Goal: Contribute content: Add original content to the website for others to see

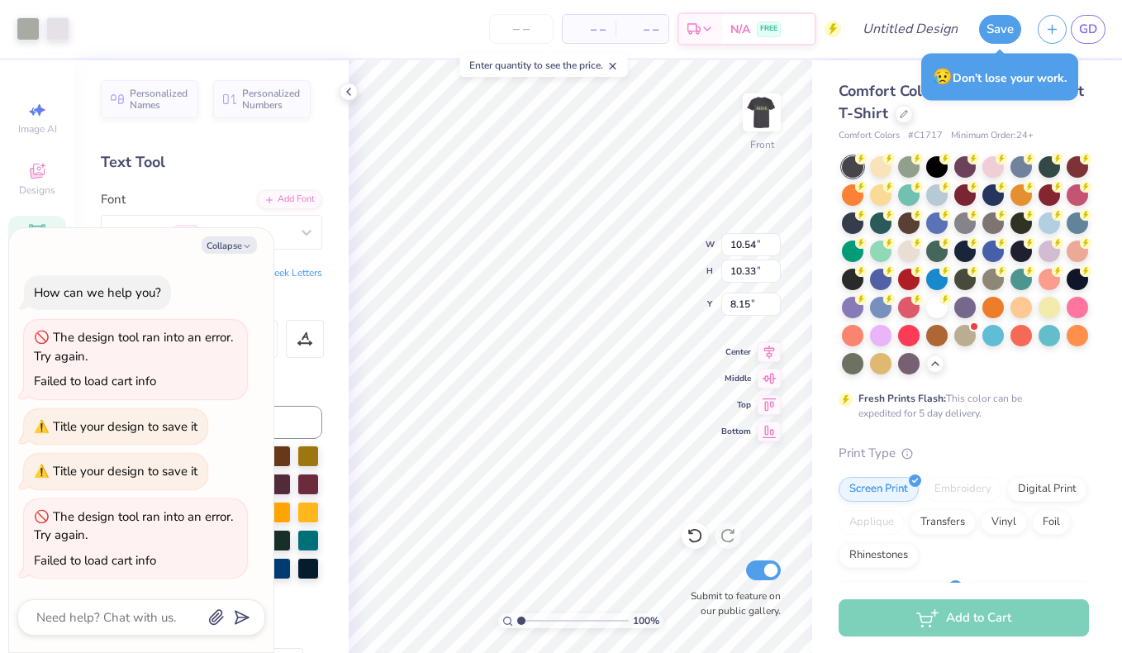
scroll to position [247, 0]
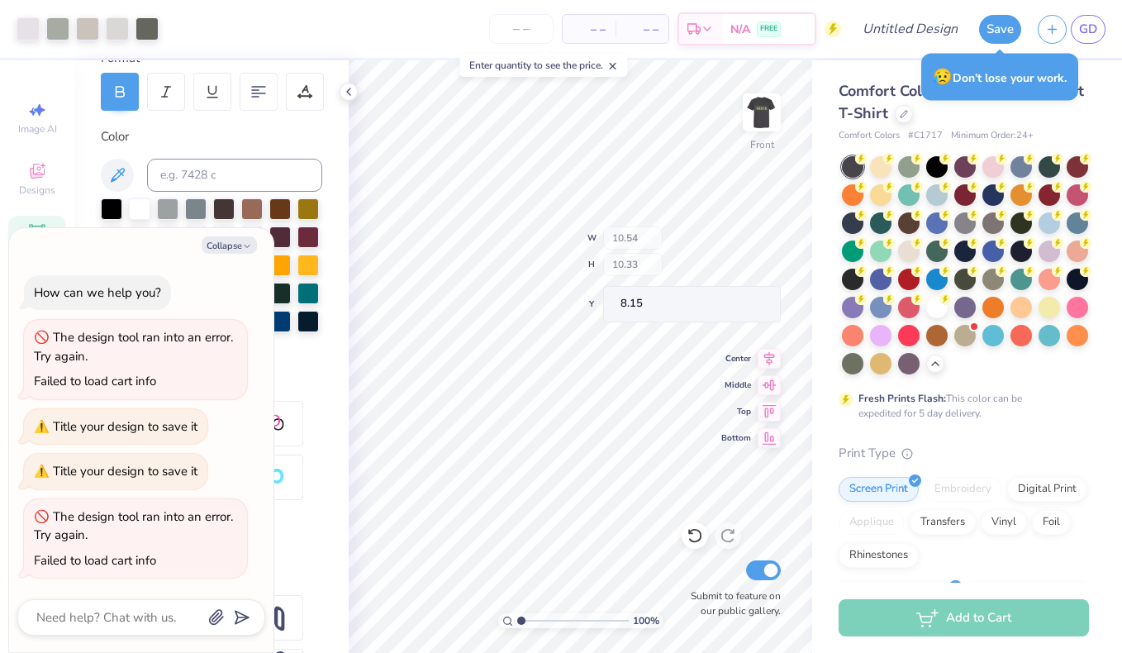
type textarea "x"
click at [890, 37] on input "Design Title" at bounding box center [930, 28] width 81 height 33
type input "B"
type textarea "x"
type input "Bj"
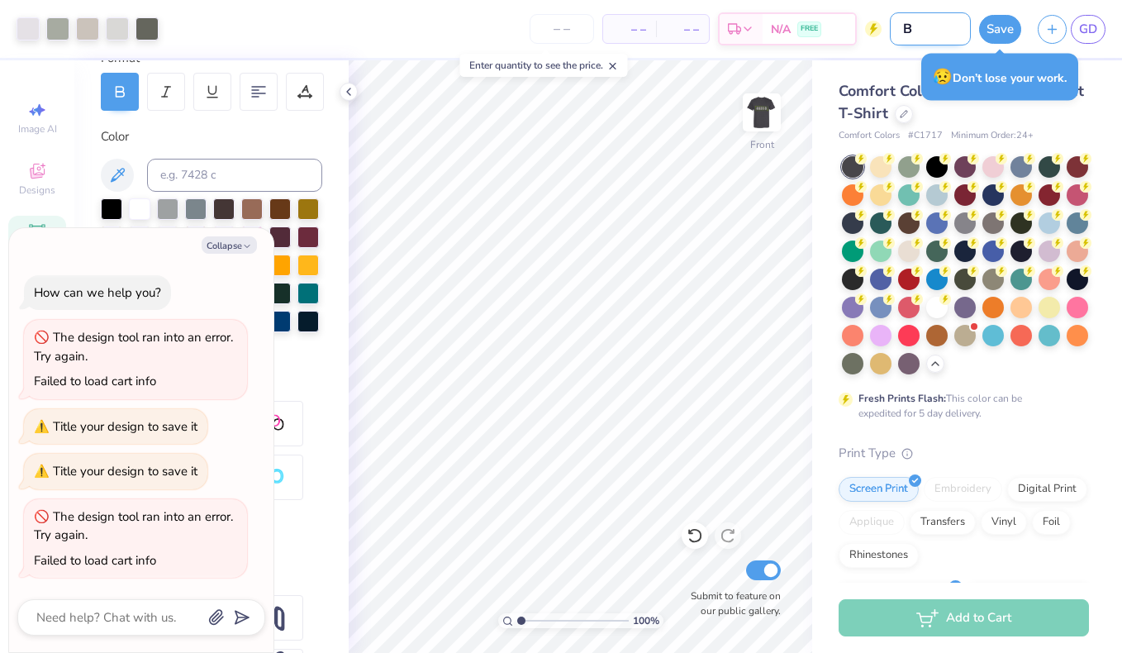
type textarea "x"
type input "Bj"
type textarea "x"
type input "Bj #"
type textarea "x"
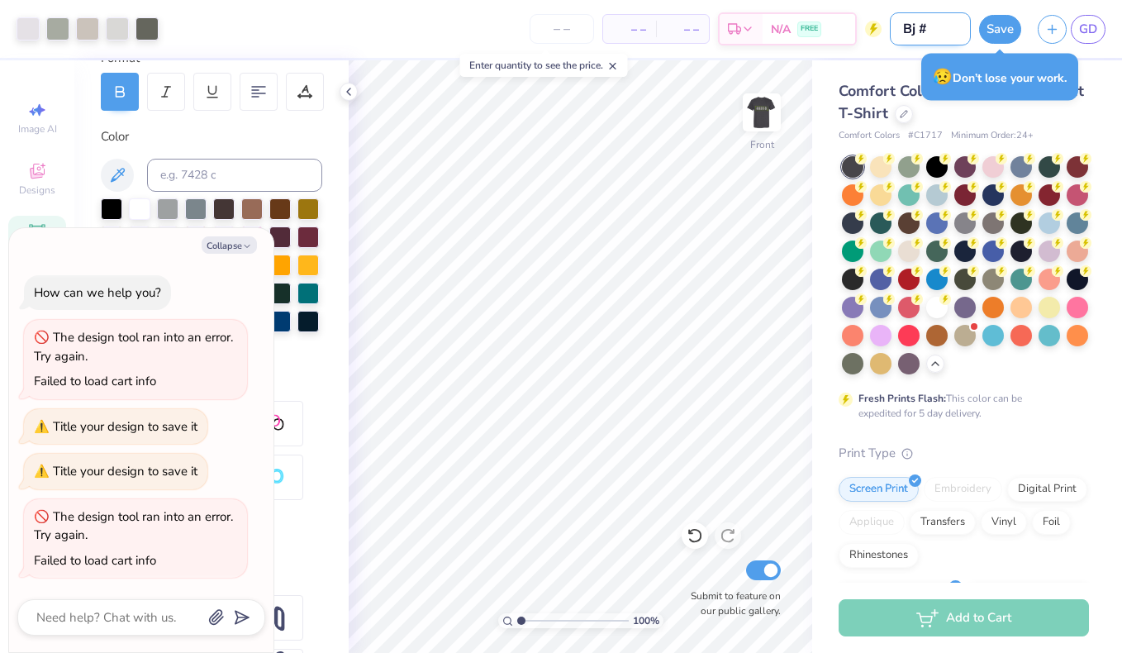
type input "Bj #2"
type textarea "x"
type input "Bj #2"
click at [997, 31] on button "Save" at bounding box center [1000, 26] width 42 height 29
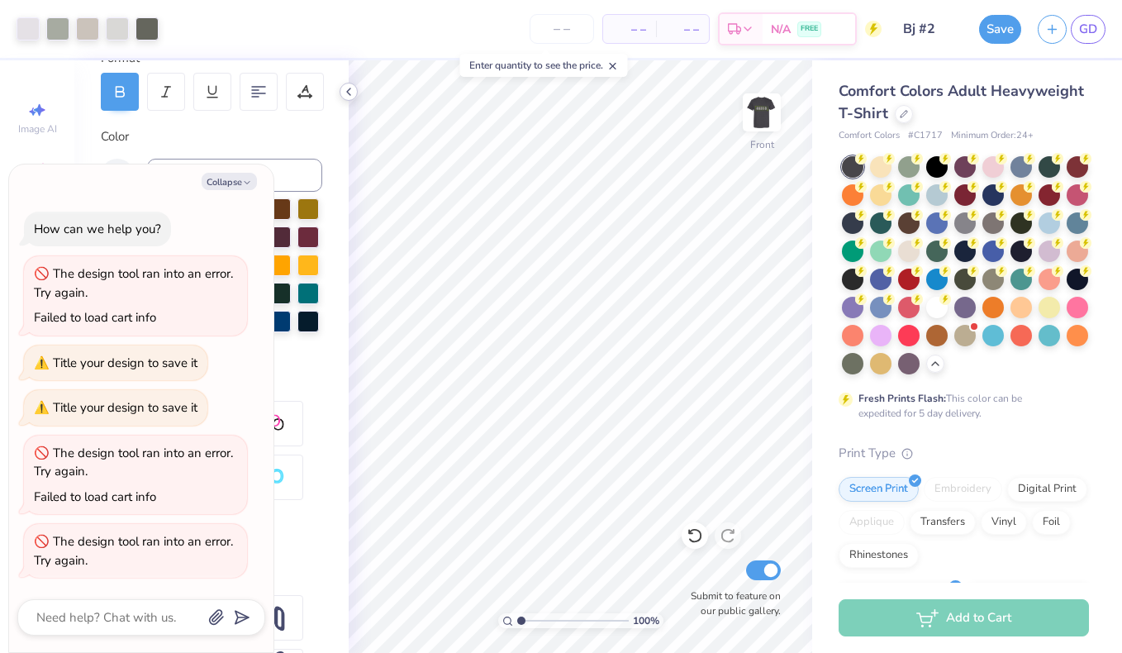
click at [346, 93] on icon at bounding box center [348, 91] width 13 height 13
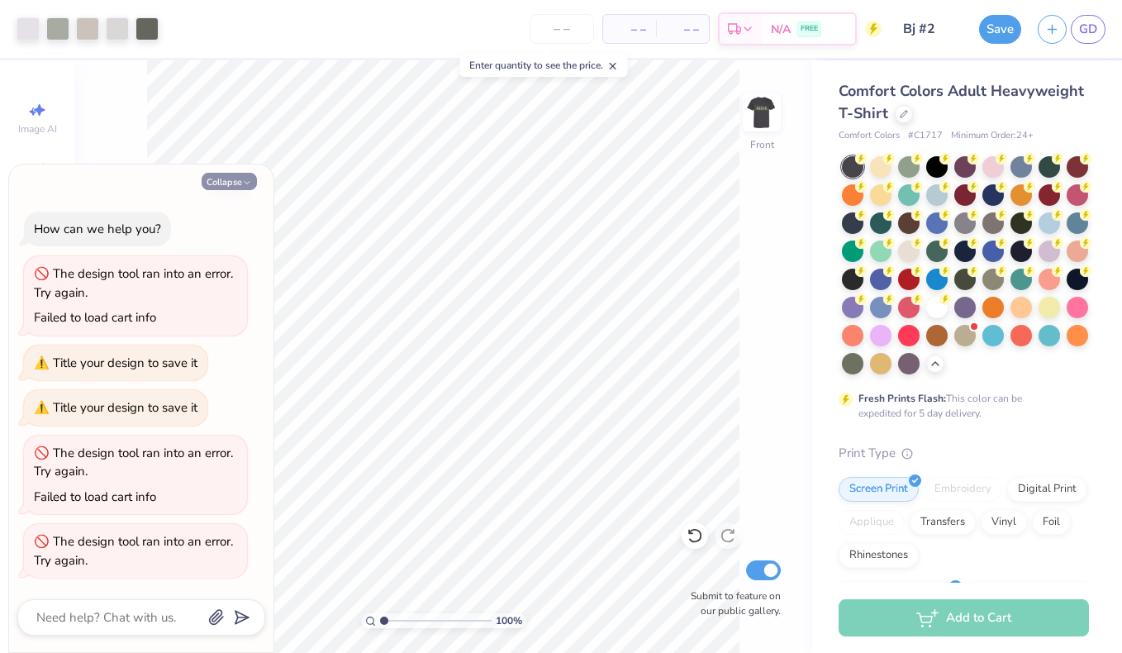
click at [227, 184] on button "Collapse" at bounding box center [229, 181] width 55 height 17
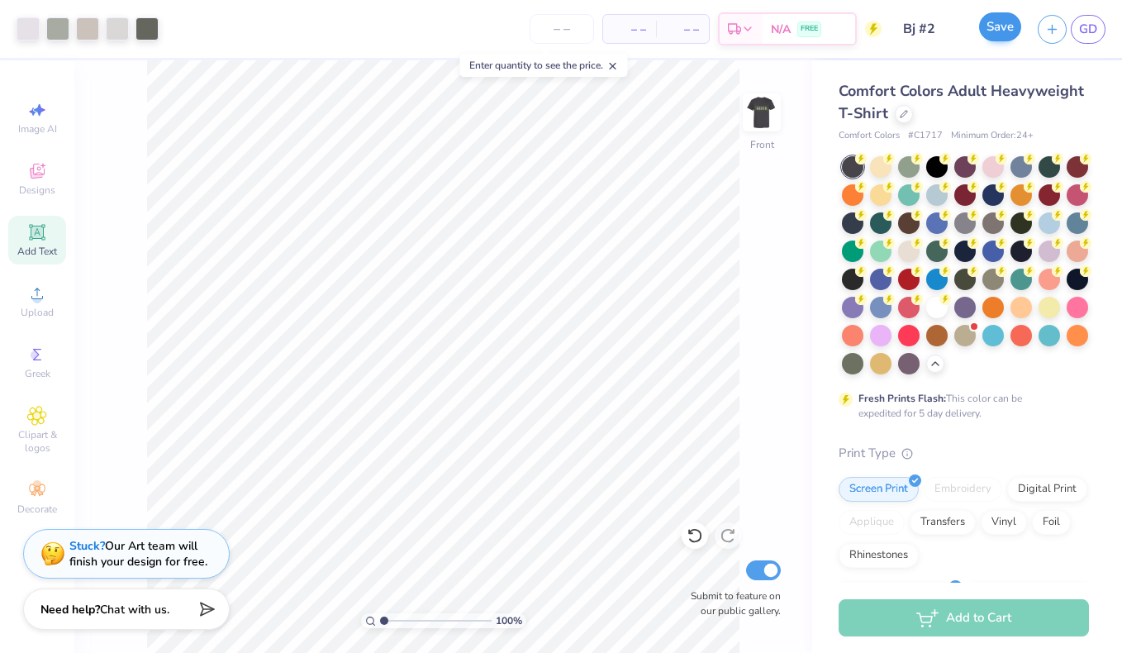
click at [1004, 35] on button "Save" at bounding box center [1000, 26] width 42 height 29
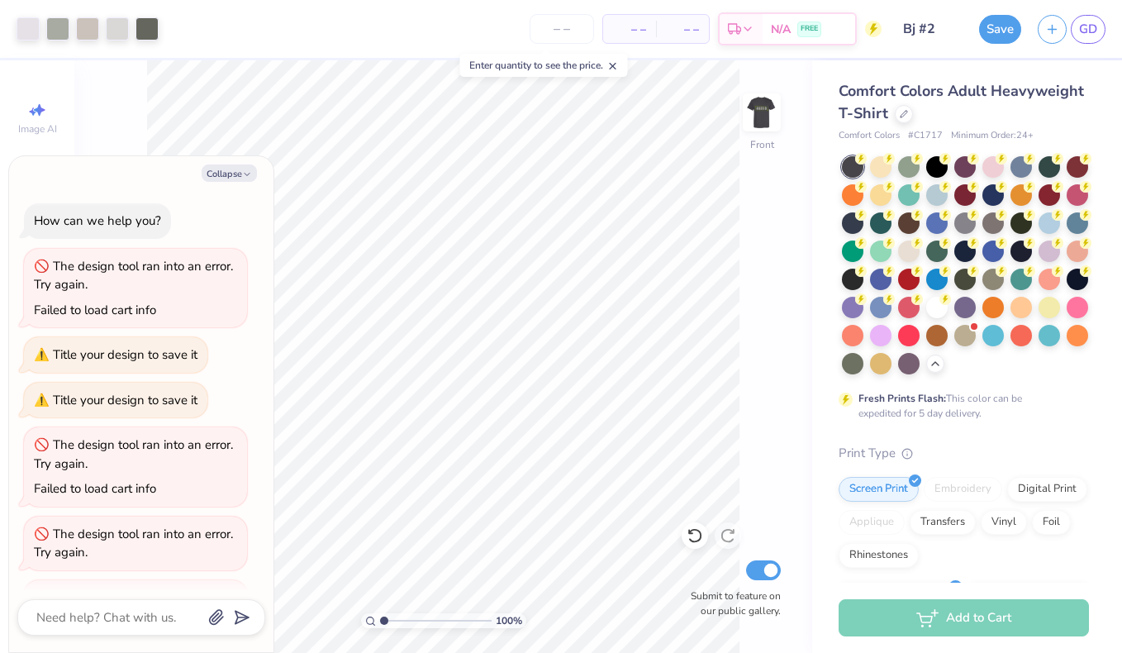
scroll to position [50, 0]
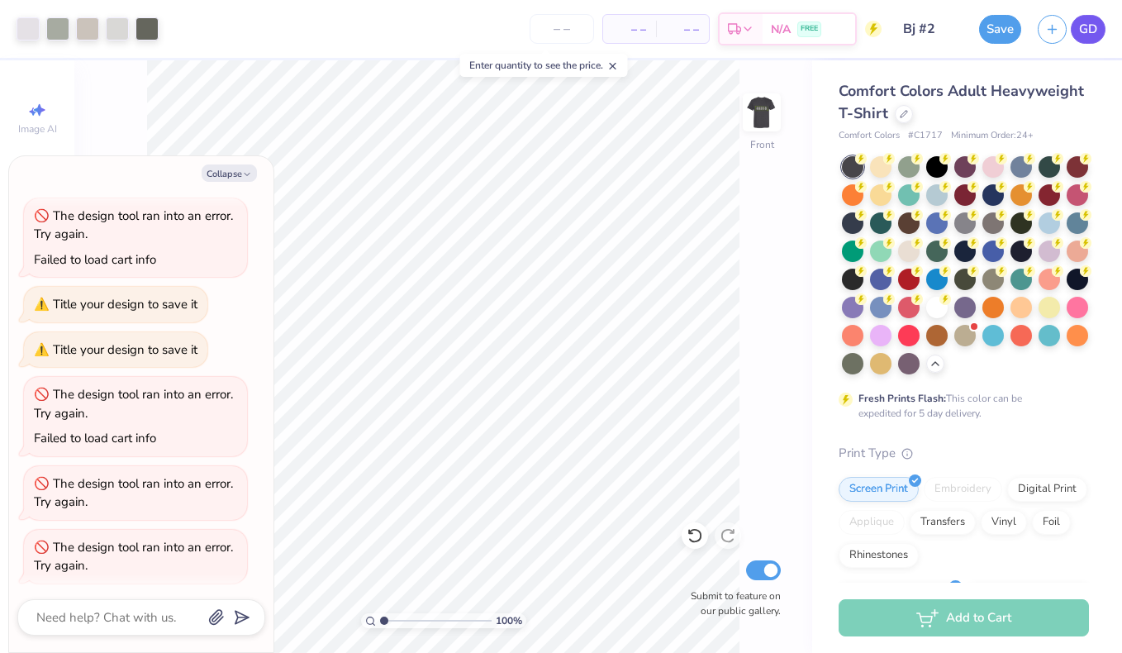
click at [1088, 30] on span "GD" at bounding box center [1088, 29] width 18 height 19
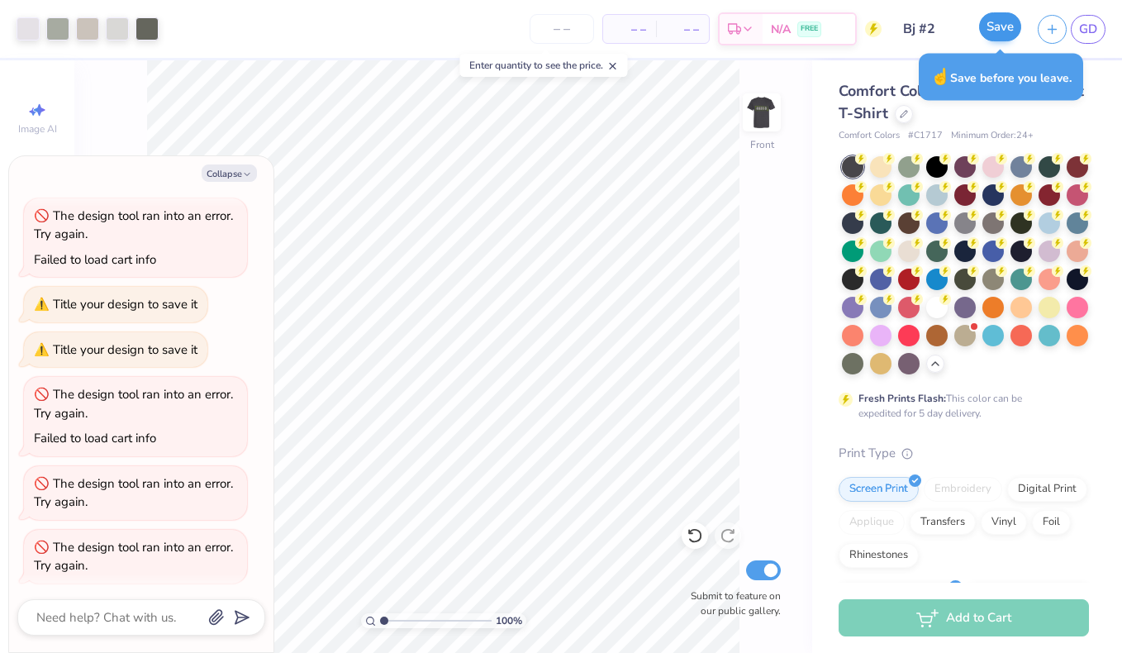
click at [1008, 30] on button "Save" at bounding box center [1000, 26] width 42 height 29
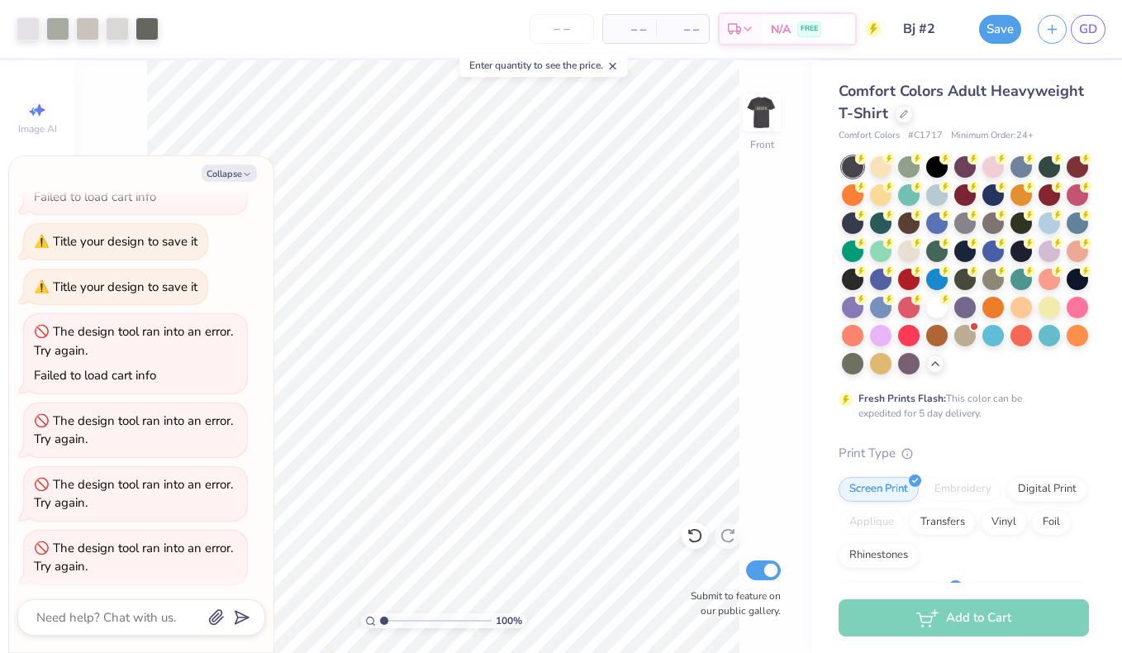
type textarea "x"
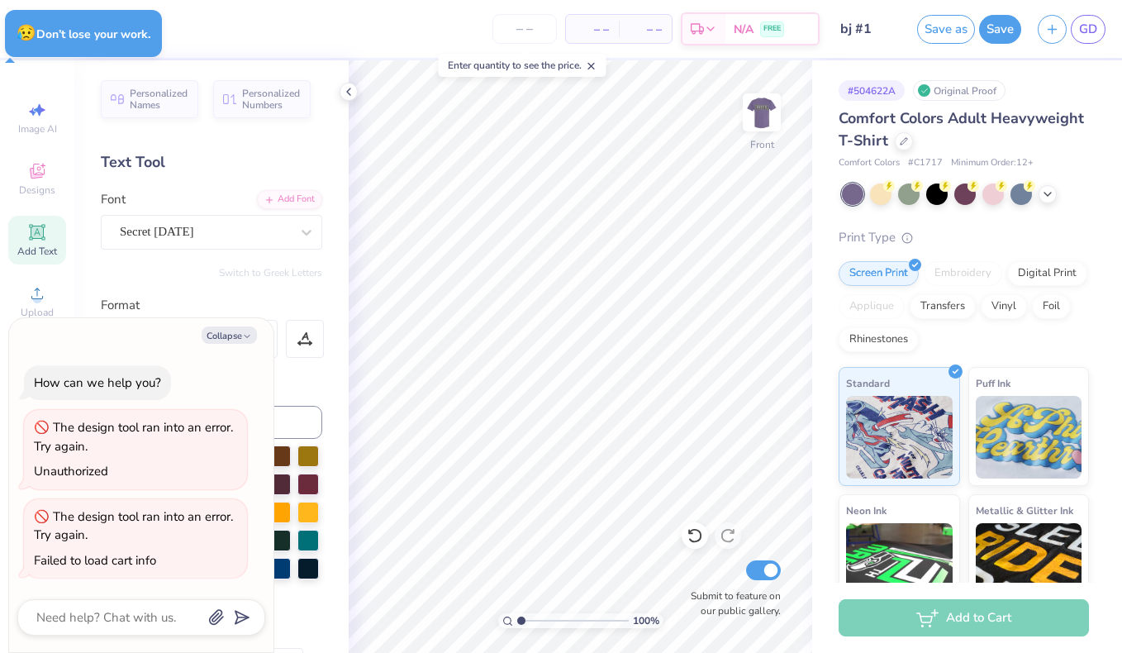
type textarea "x"
